Goal: Complete application form: Complete application form

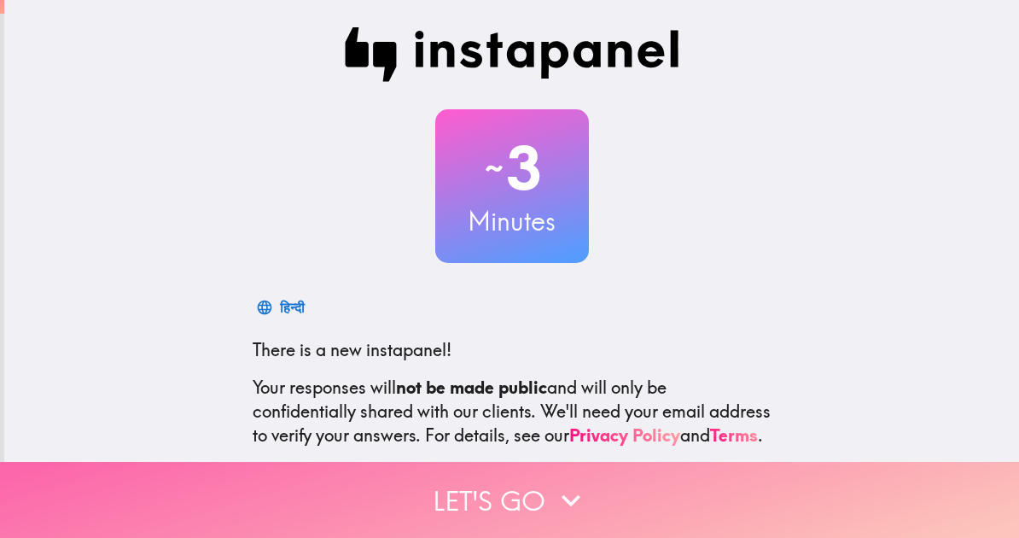
click at [506, 515] on button "Let's go" at bounding box center [509, 500] width 1019 height 76
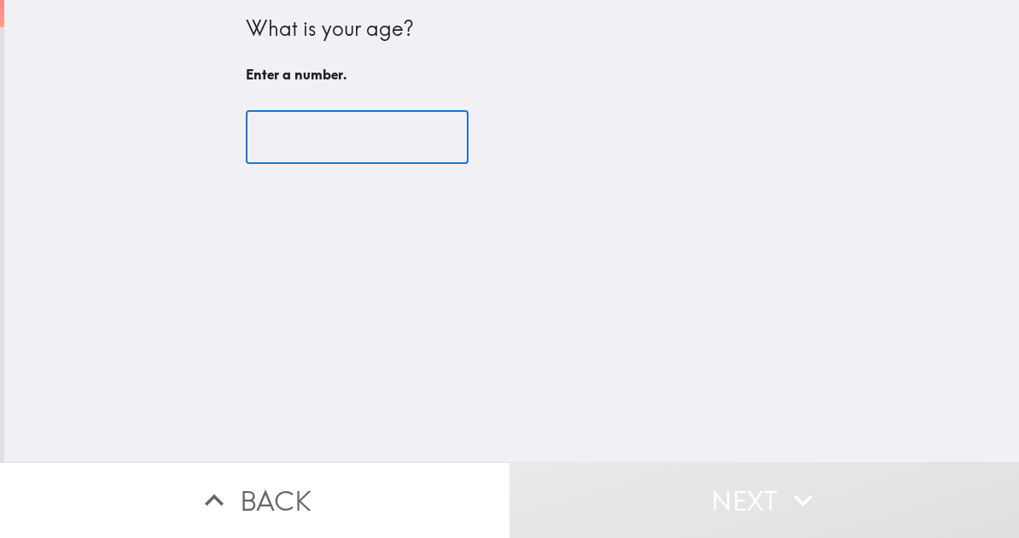
click at [351, 120] on input "number" at bounding box center [357, 137] width 223 height 53
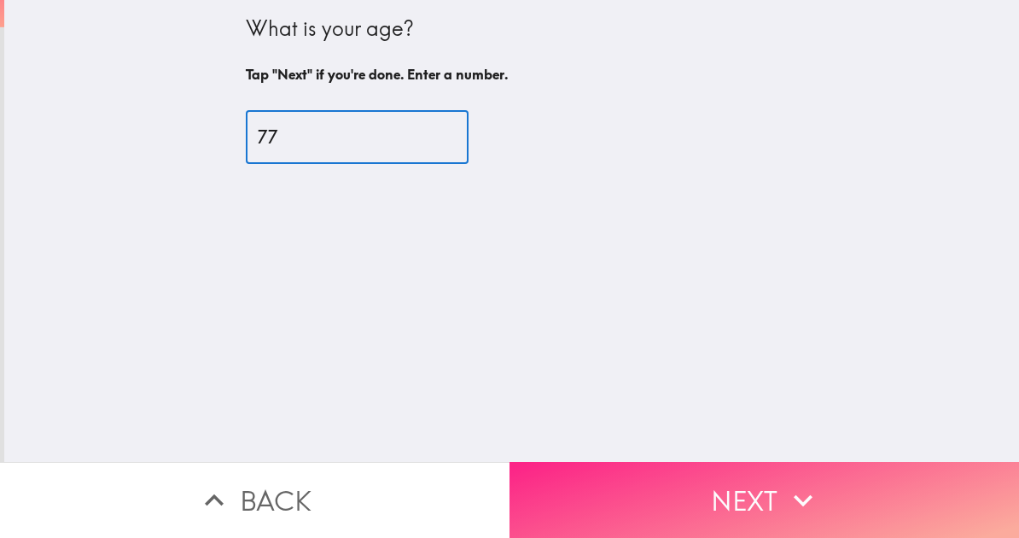
type input "77"
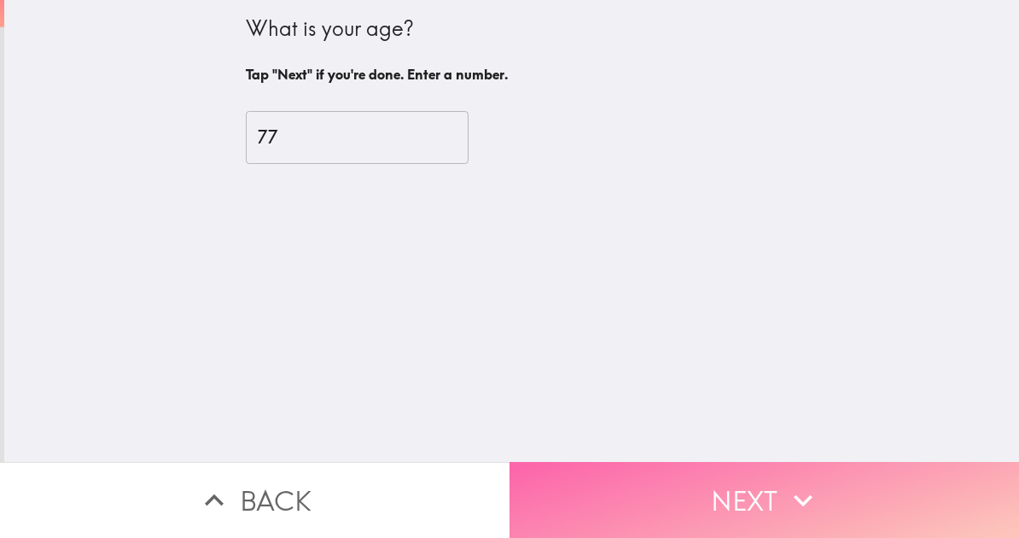
click at [711, 489] on button "Next" at bounding box center [765, 500] width 510 height 76
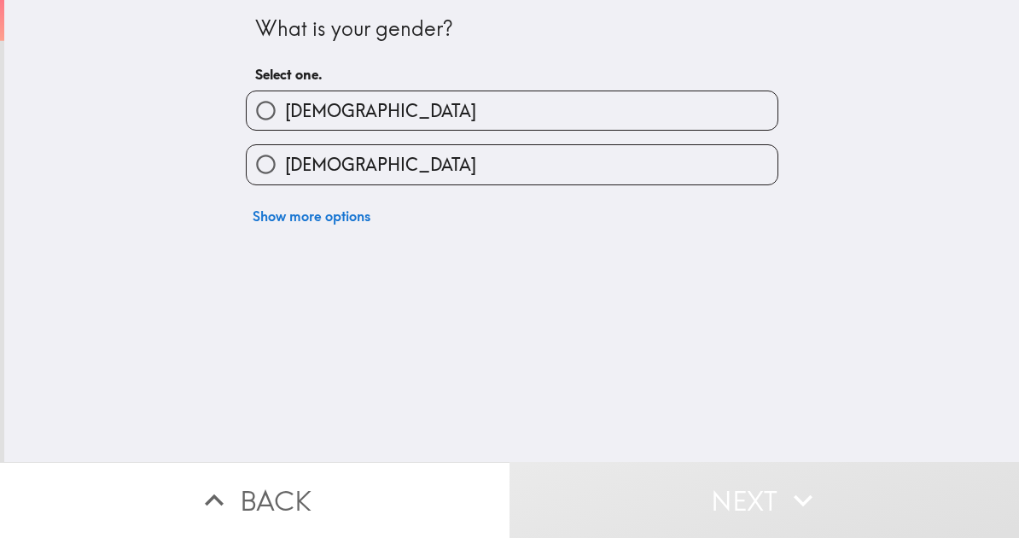
click at [511, 105] on label "[DEMOGRAPHIC_DATA]" at bounding box center [512, 110] width 531 height 38
click at [285, 105] on input "[DEMOGRAPHIC_DATA]" at bounding box center [266, 110] width 38 height 38
radio input "true"
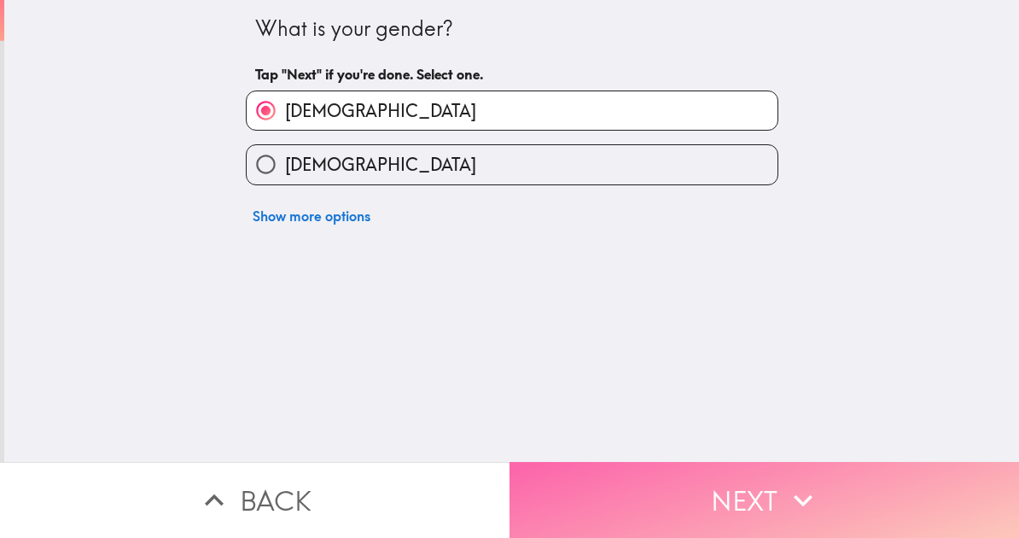
click at [640, 497] on button "Next" at bounding box center [765, 500] width 510 height 76
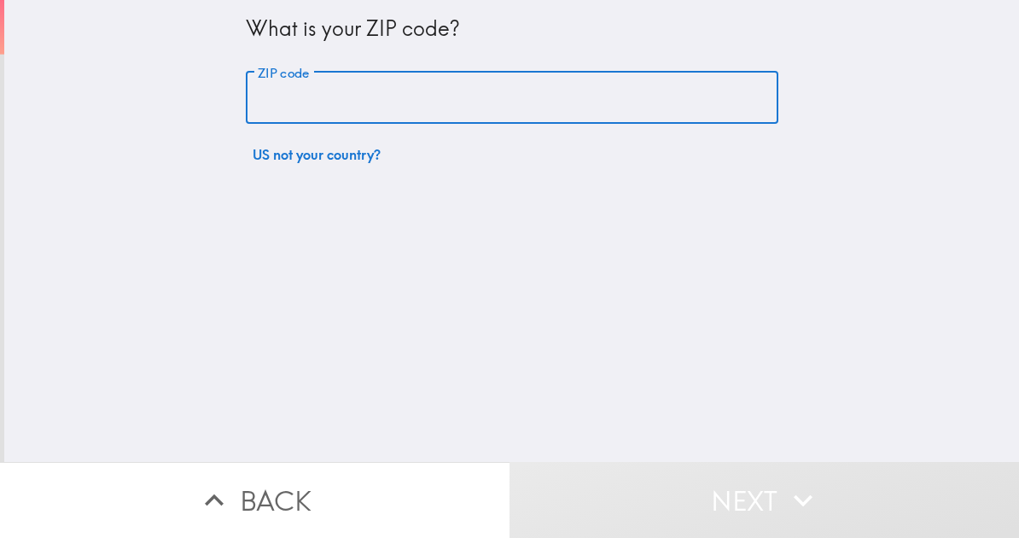
click at [457, 91] on input "ZIP code" at bounding box center [512, 98] width 533 height 53
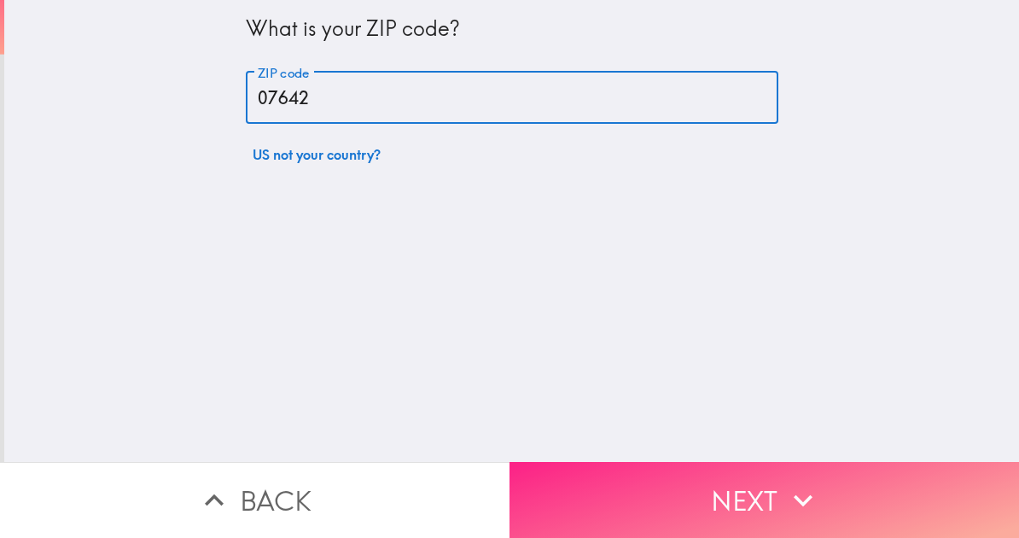
type input "07642"
click at [818, 516] on icon "button" at bounding box center [804, 501] width 38 height 38
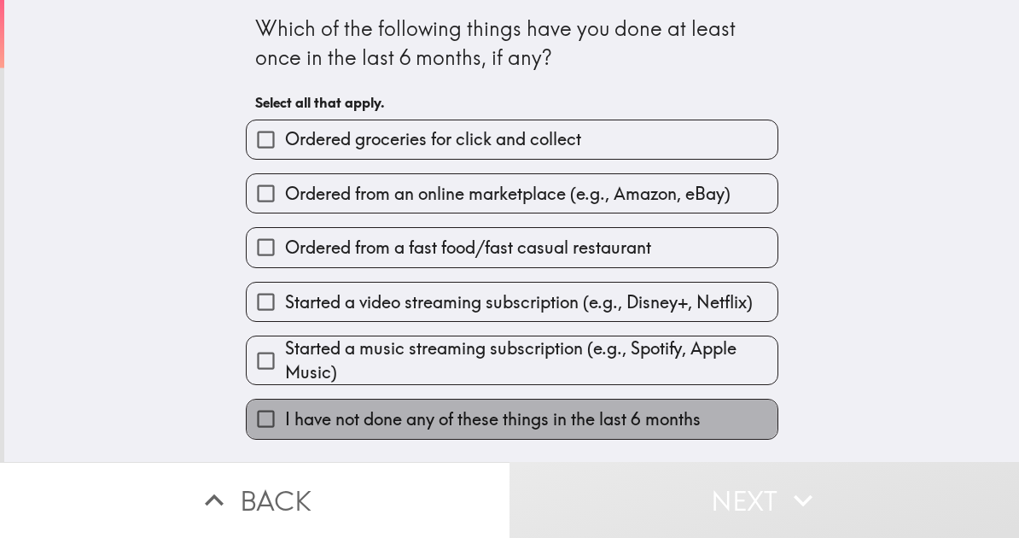
click at [429, 421] on span "I have not done any of these things in the last 6 months" at bounding box center [493, 419] width 416 height 24
click at [285, 421] on input "I have not done any of these things in the last 6 months" at bounding box center [266, 419] width 38 height 38
checkbox input "true"
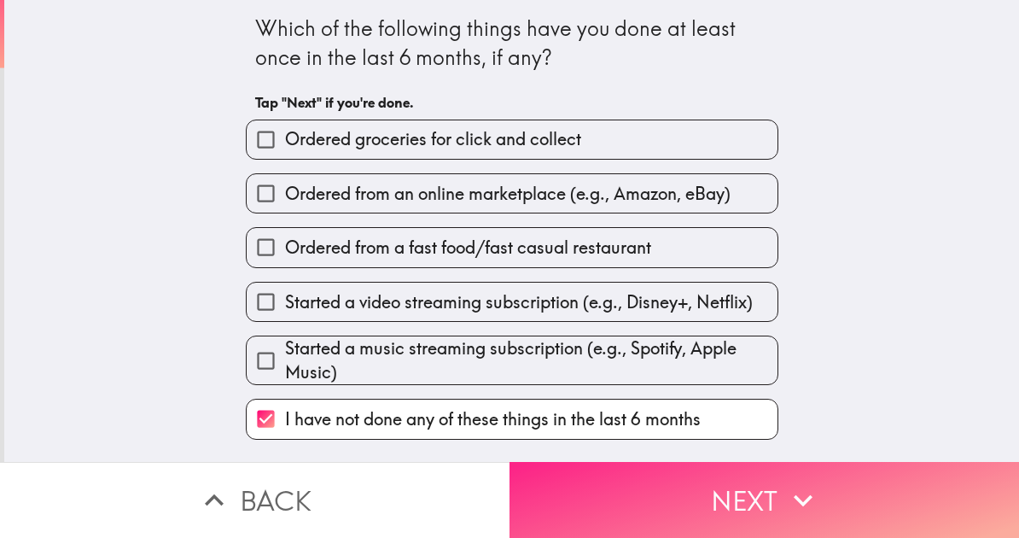
click at [571, 516] on button "Next" at bounding box center [765, 500] width 510 height 76
